Goal: Find contact information: Find contact information

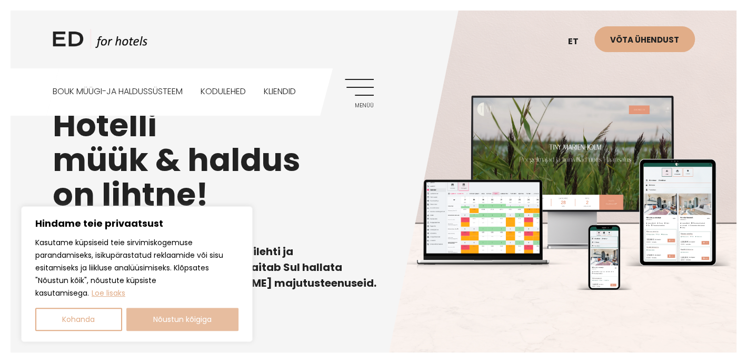
click at [197, 314] on button "Nõustun kõigiga" at bounding box center [182, 319] width 113 height 23
checkbox input "true"
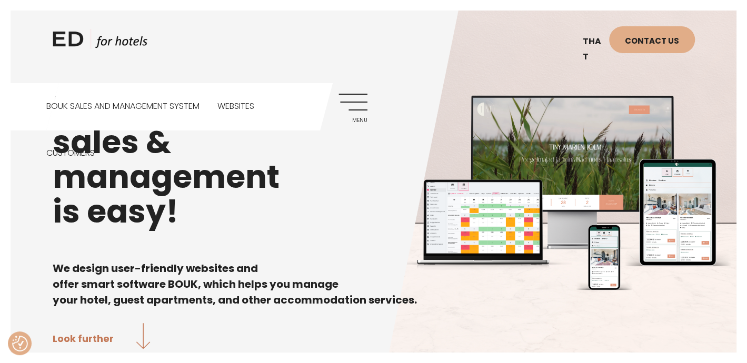
click at [366, 101] on link "Menu" at bounding box center [353, 108] width 29 height 29
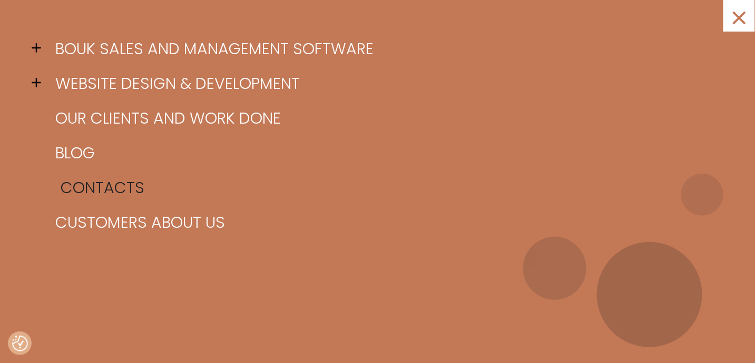
click at [129, 184] on font "Contacts" at bounding box center [103, 187] width 84 height 23
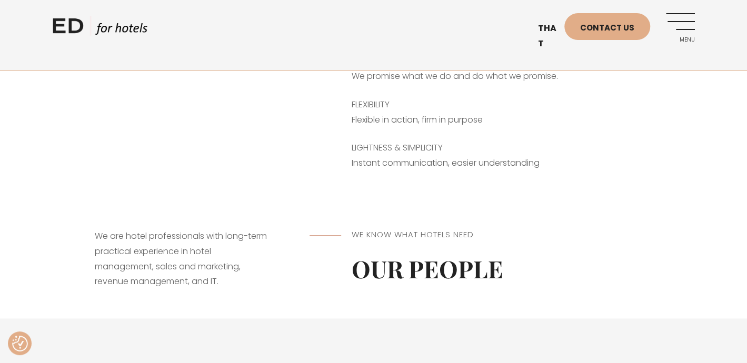
scroll to position [493, 0]
